Goal: Find specific page/section: Locate a particular part of the current website

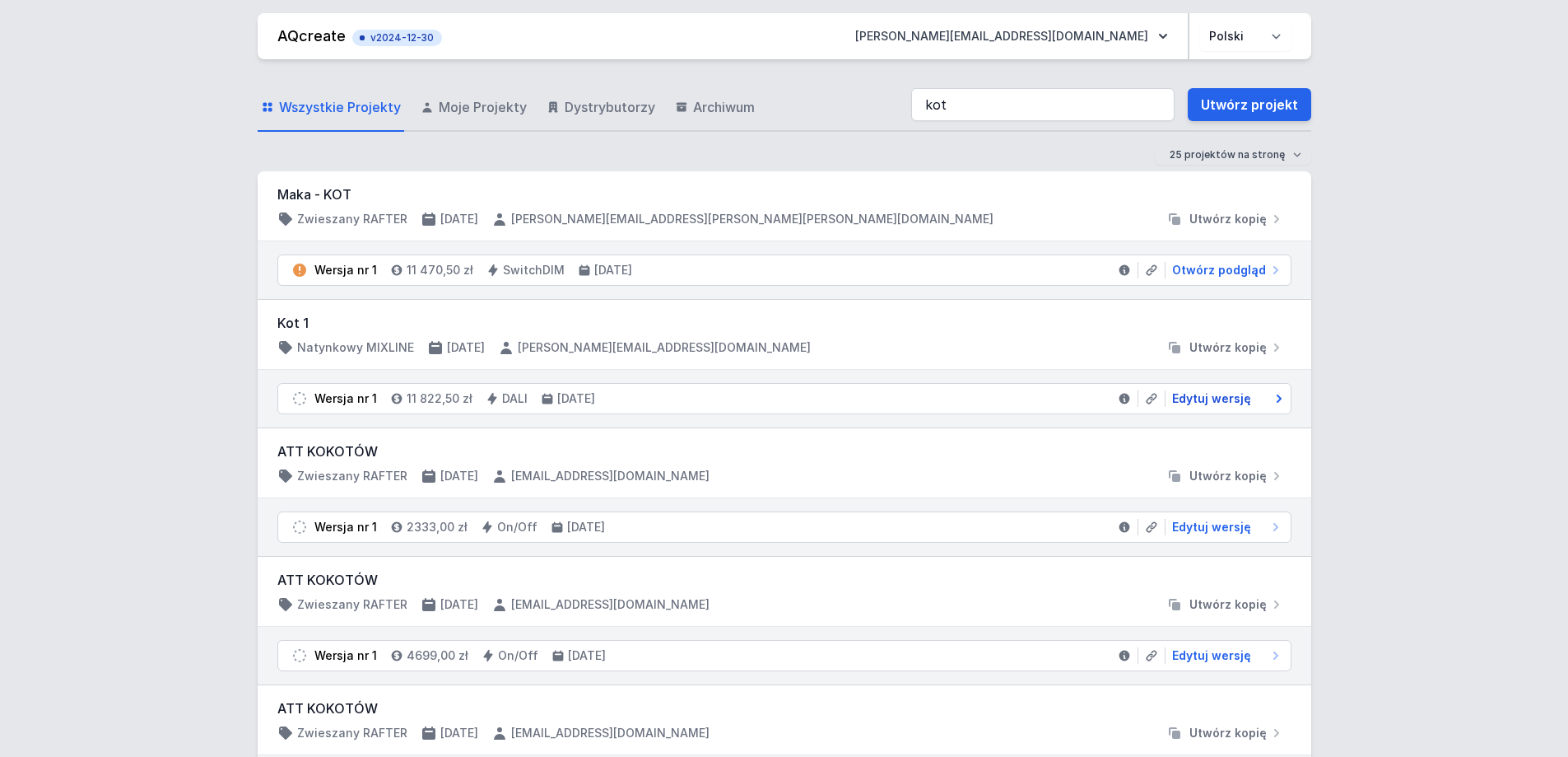
type input "kot"
click at [1196, 398] on span "Edytuj wersję" at bounding box center [1212, 398] width 79 height 16
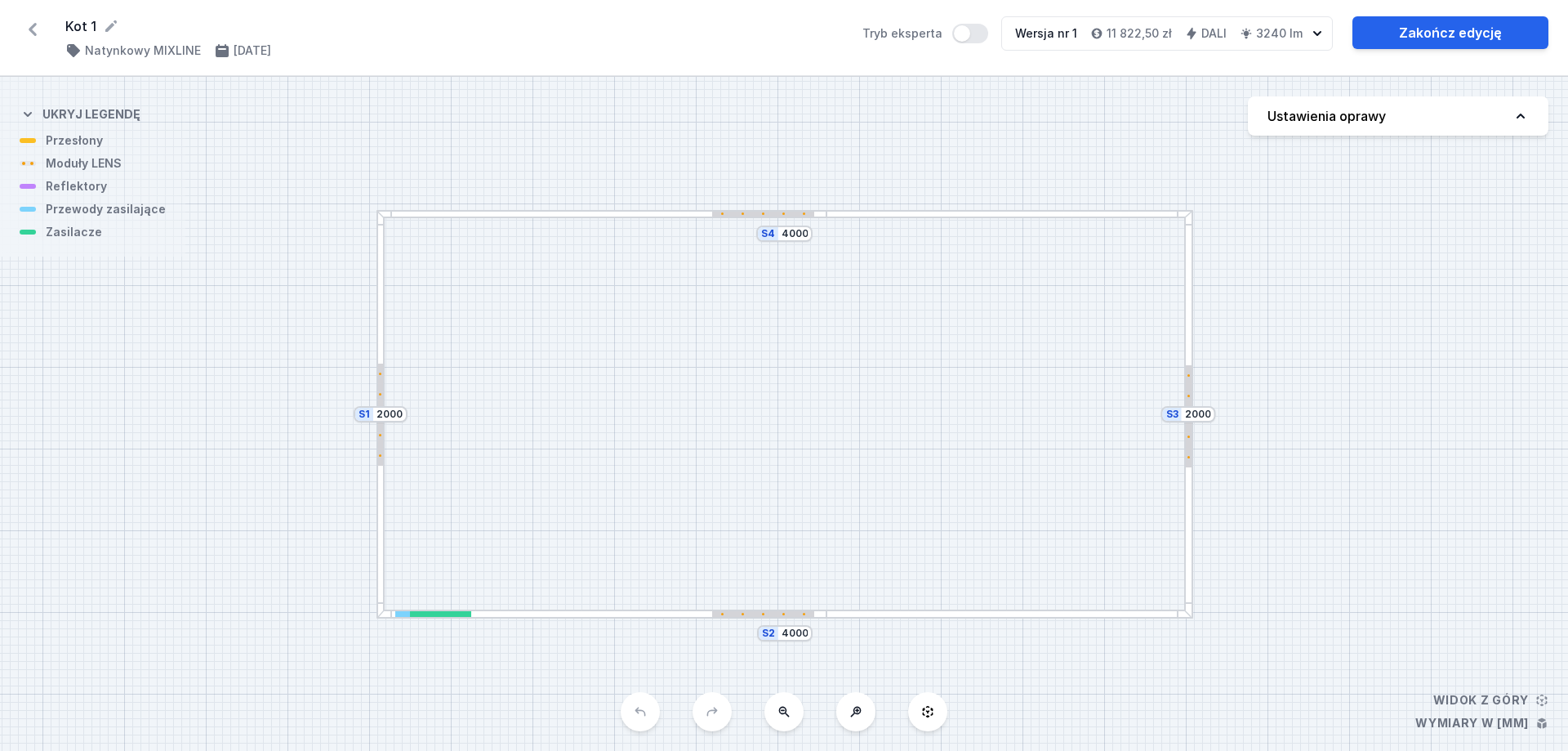
click at [764, 212] on div at bounding box center [763, 213] width 3 height 3
